Goal: Task Accomplishment & Management: Complete application form

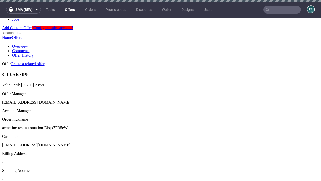
scroll to position [2, 0]
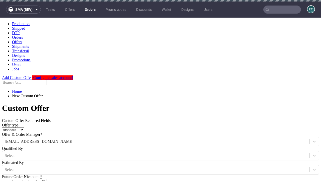
type input "acme-inc-test-automation-Dbqx7PR5eW"
type input "2025-09-02"
type input "e2e-user-x901pl5JCI@test.com"
select select "gb"
type input "e2e-user-x901pl5JCI@test.com"
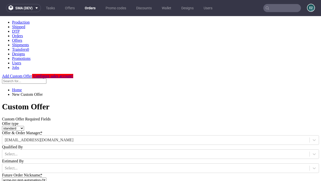
scroll to position [171, 0]
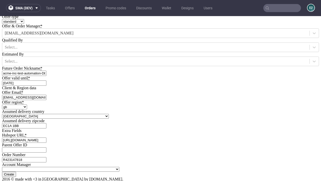
type input "[URL][DOMAIN_NAME]"
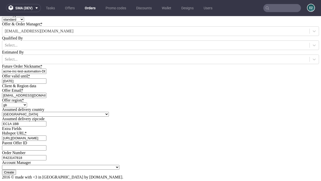
click at [16, 169] on input "Create" at bounding box center [9, 171] width 14 height 5
type input "Please wait..."
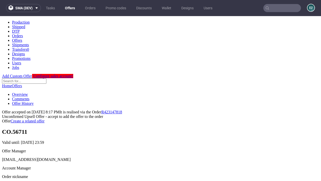
scroll to position [77, 0]
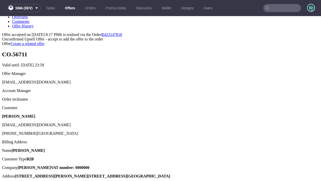
type input "In progress..."
